Goal: Task Accomplishment & Management: Manage account settings

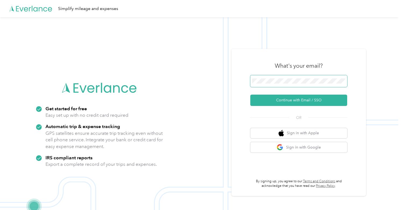
click at [301, 100] on button "Continue with Email / SSO" at bounding box center [298, 99] width 97 height 11
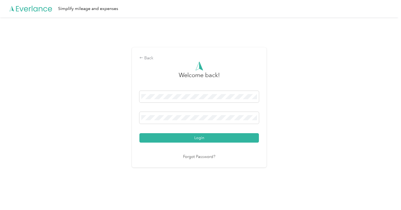
click at [200, 137] on button "Login" at bounding box center [198, 137] width 119 height 9
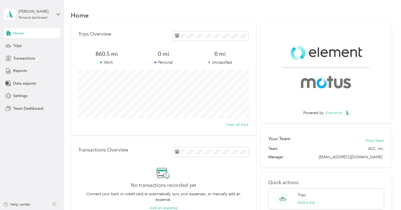
click at [55, 15] on div "[PERSON_NAME] Personal dashboard" at bounding box center [32, 14] width 57 height 19
click at [41, 44] on div "Team dashboard" at bounding box center [61, 44] width 106 height 9
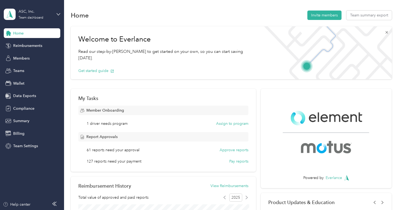
click at [388, 32] on icon at bounding box center [387, 32] width 4 height 4
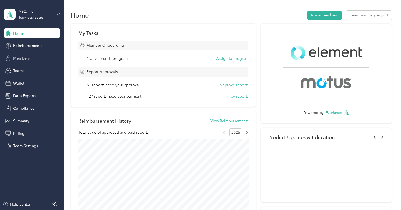
click at [29, 57] on span "Members" at bounding box center [21, 58] width 16 height 6
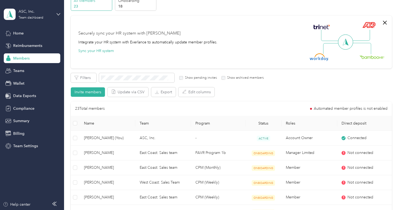
scroll to position [33, 0]
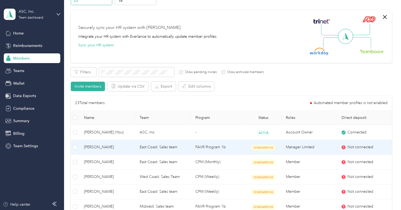
click at [119, 145] on span "[PERSON_NAME]" at bounding box center [107, 147] width 47 height 6
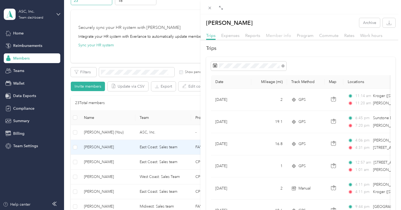
click at [273, 37] on span "Member info" at bounding box center [278, 35] width 25 height 5
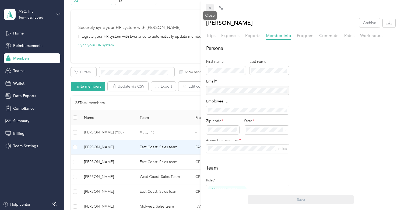
click at [209, 10] on span at bounding box center [210, 8] width 8 height 8
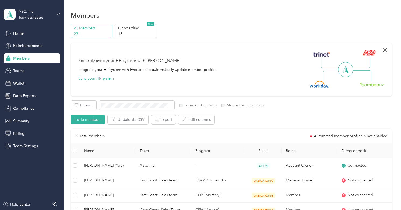
click at [384, 50] on icon "button" at bounding box center [385, 50] width 6 height 6
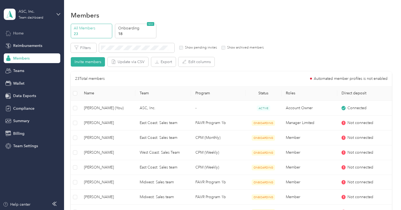
click at [21, 30] on span "Home" at bounding box center [18, 33] width 10 height 6
